Goal: Transaction & Acquisition: Purchase product/service

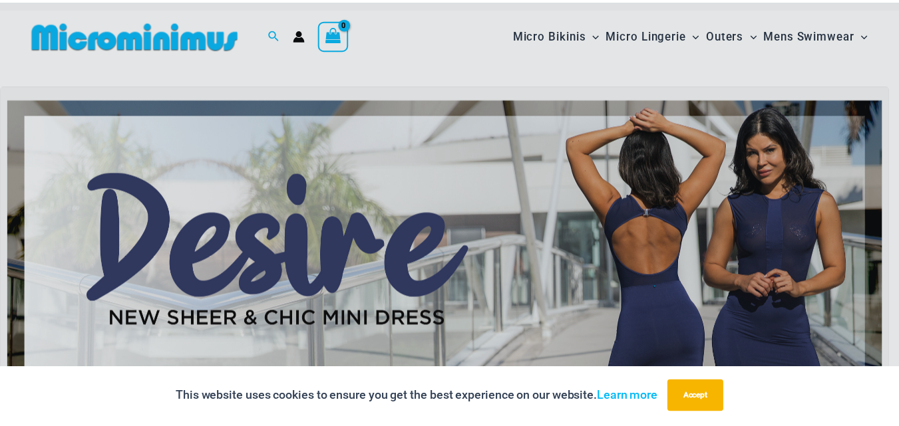
scroll to position [12, 0]
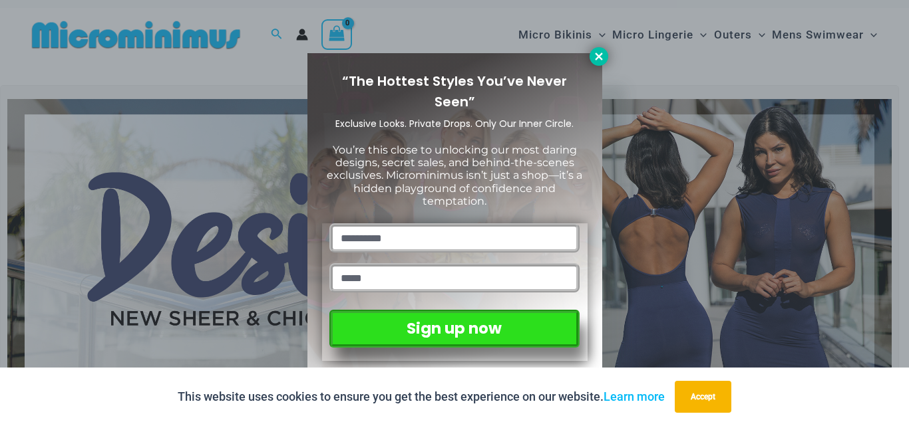
click at [595, 63] on button at bounding box center [598, 56] width 19 height 19
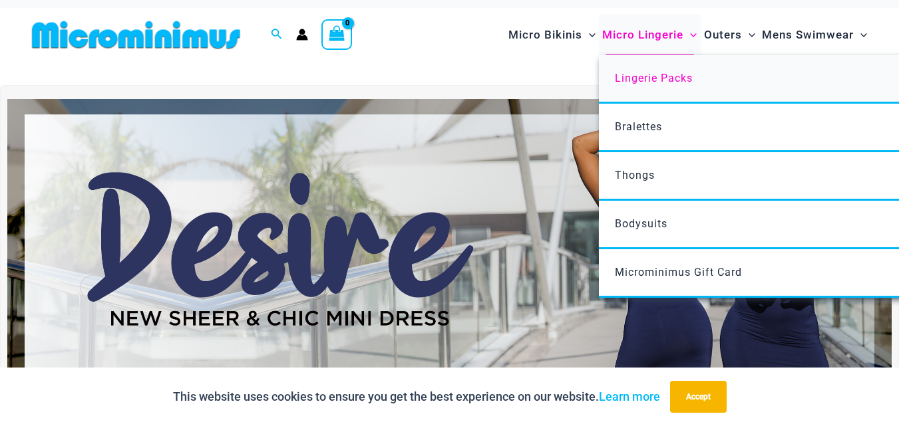
click at [664, 67] on link "Lingerie Packs" at bounding box center [797, 79] width 396 height 49
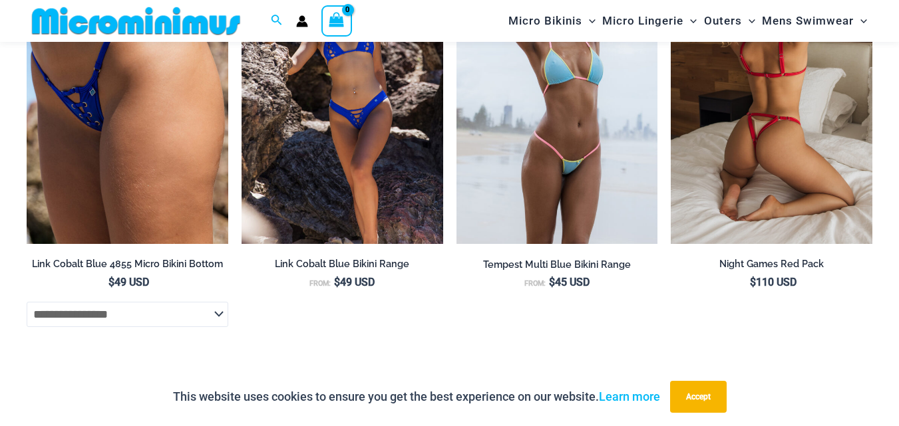
scroll to position [2050, 0]
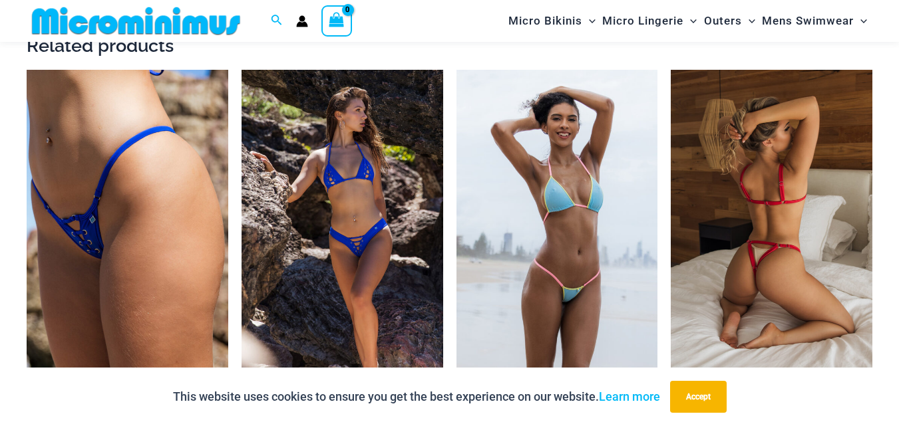
click at [699, 204] on img at bounding box center [771, 221] width 202 height 302
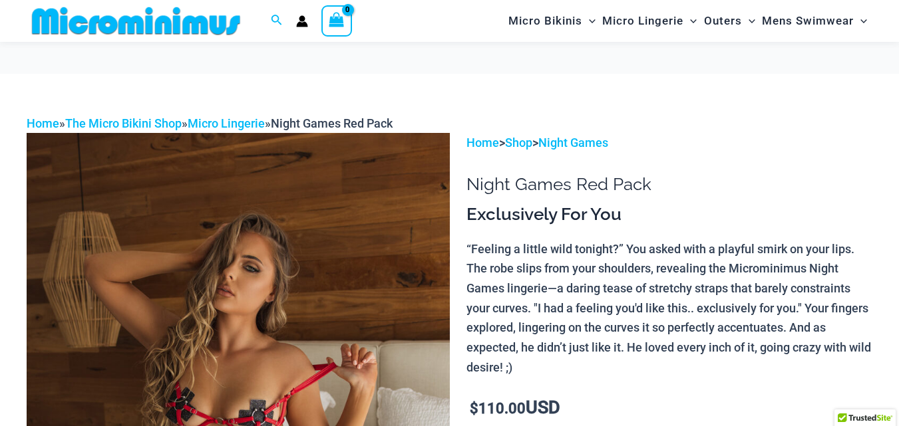
scroll to position [200, 0]
